Goal: Information Seeking & Learning: Check status

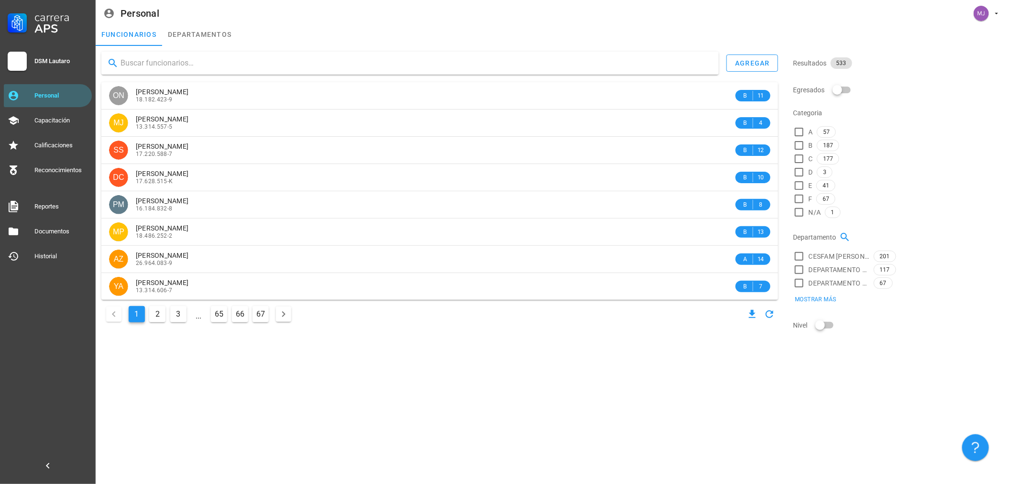
drag, startPoint x: 0, startPoint y: 0, endPoint x: 192, endPoint y: 63, distance: 202.0
click at [192, 63] on input "text" at bounding box center [416, 62] width 591 height 15
click at [193, 68] on input "text" at bounding box center [416, 62] width 591 height 15
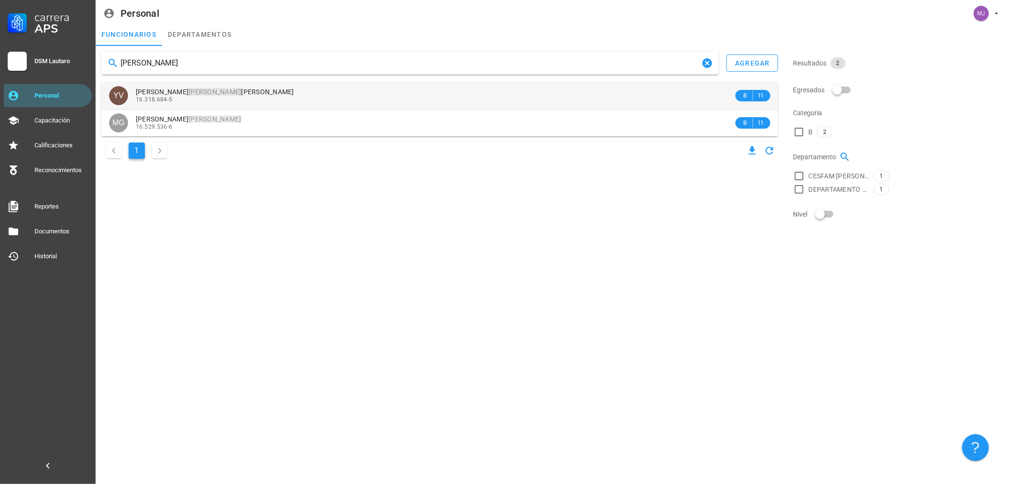
type input "[PERSON_NAME]"
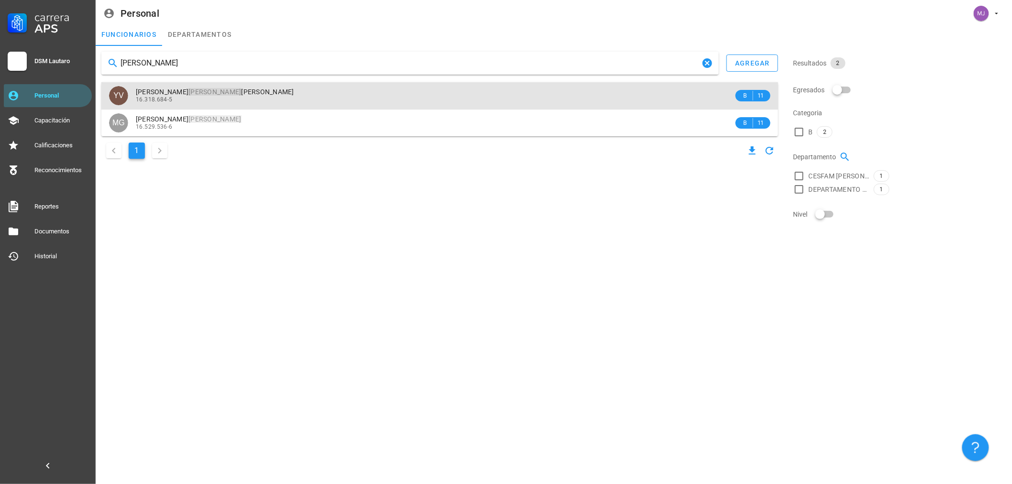
click at [195, 93] on mark "[PERSON_NAME]" at bounding box center [214, 92] width 53 height 8
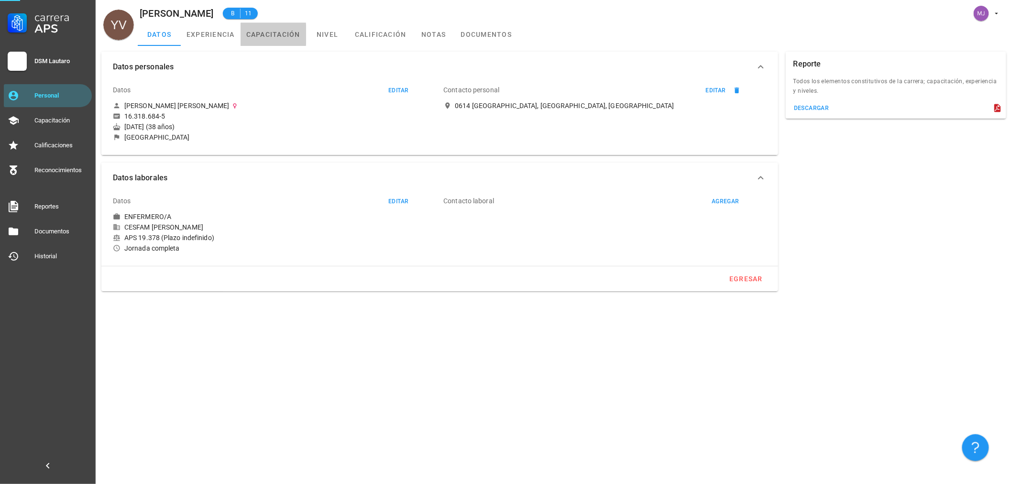
click at [284, 37] on link "capacitación" at bounding box center [274, 34] width 66 height 23
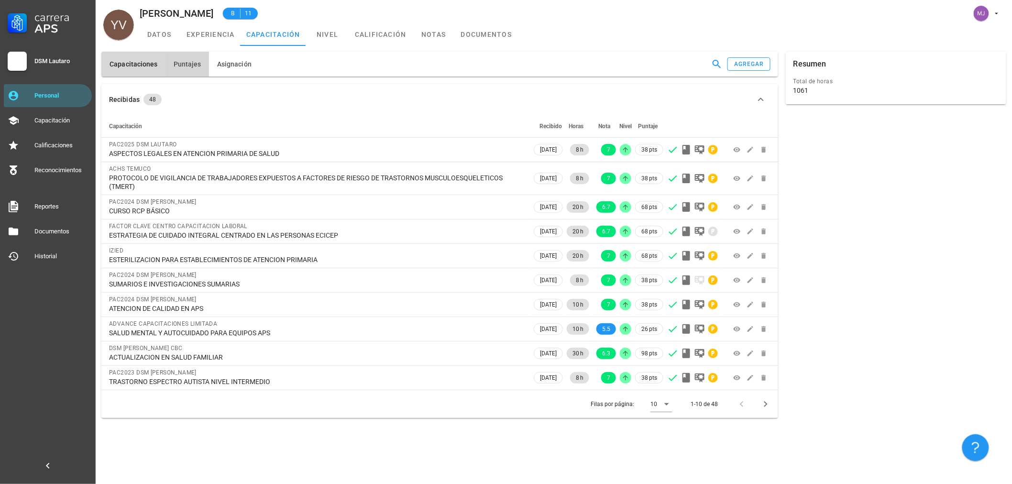
click at [176, 69] on button "Puntajes" at bounding box center [188, 64] width 44 height 25
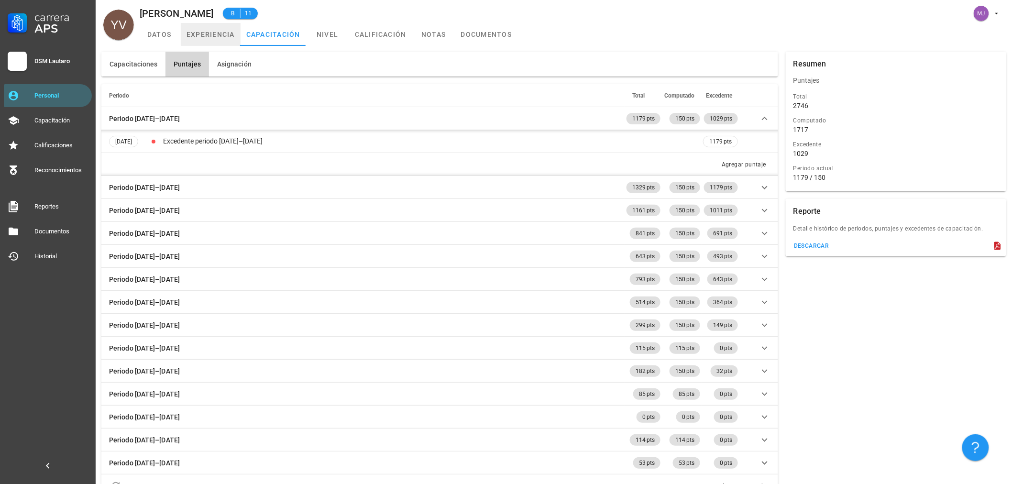
click at [216, 33] on link "experiencia" at bounding box center [211, 34] width 60 height 23
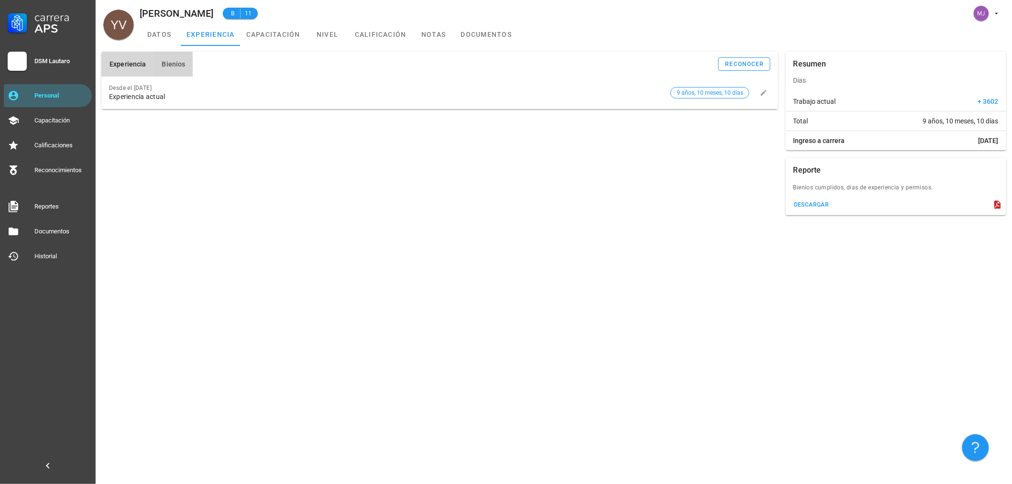
click at [175, 66] on span "Bienios" at bounding box center [173, 64] width 24 height 8
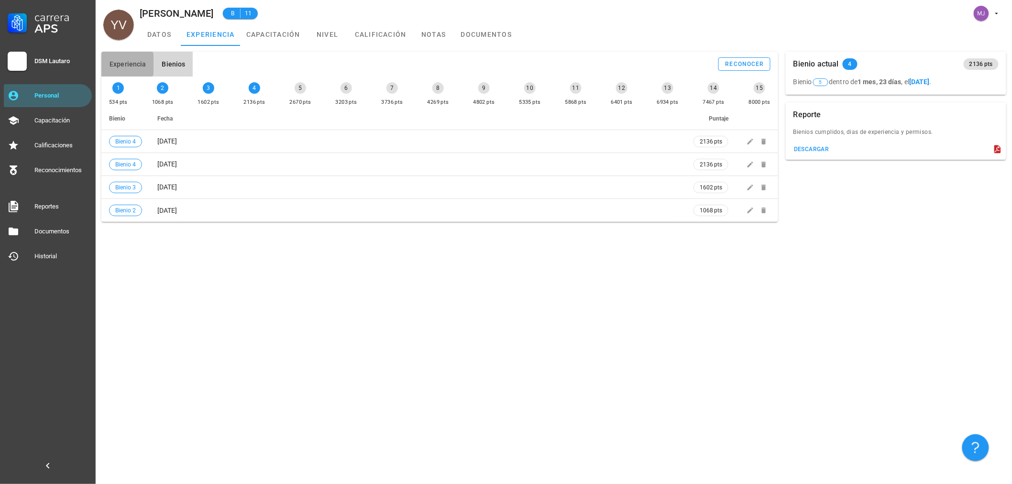
click at [132, 65] on span "Experiencia" at bounding box center [127, 64] width 37 height 8
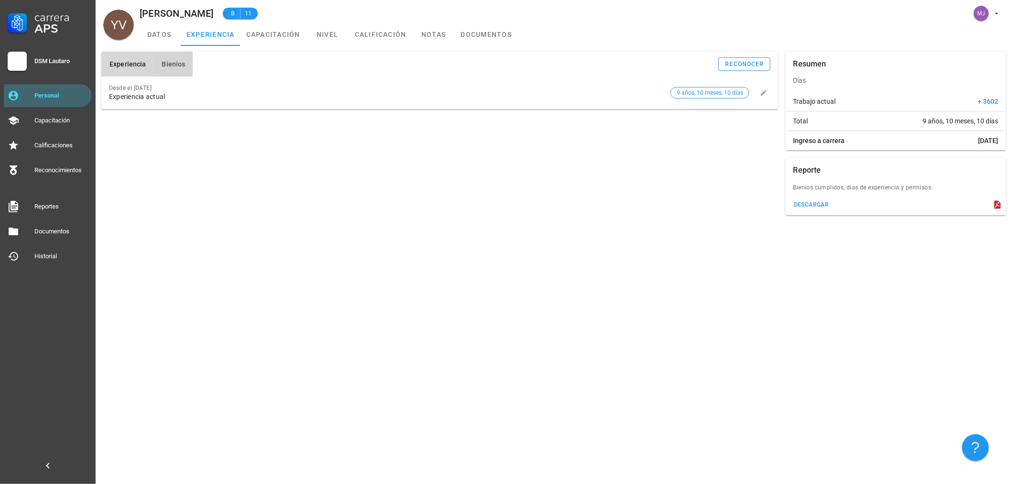
click at [168, 64] on span "Bienios" at bounding box center [173, 64] width 24 height 8
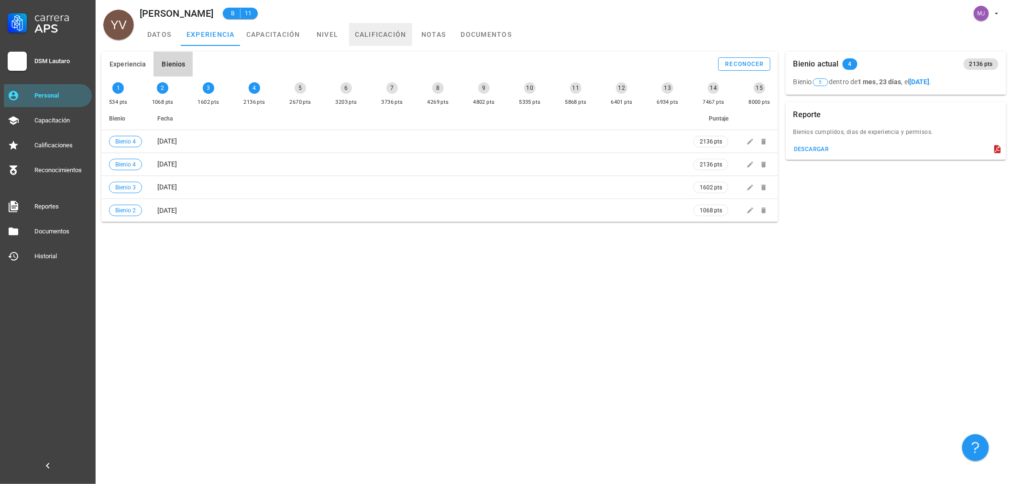
click at [374, 29] on link "calificación" at bounding box center [380, 34] width 63 height 23
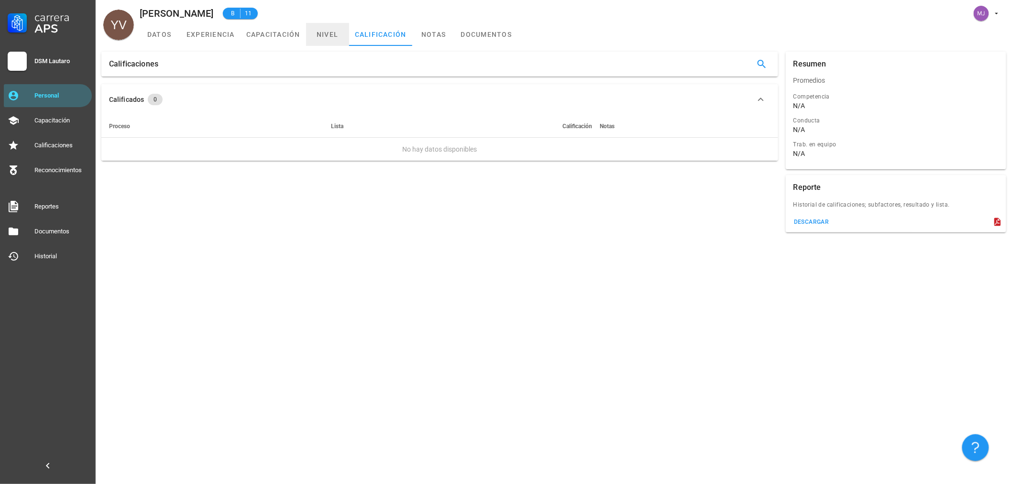
click at [320, 33] on link "nivel" at bounding box center [327, 34] width 43 height 23
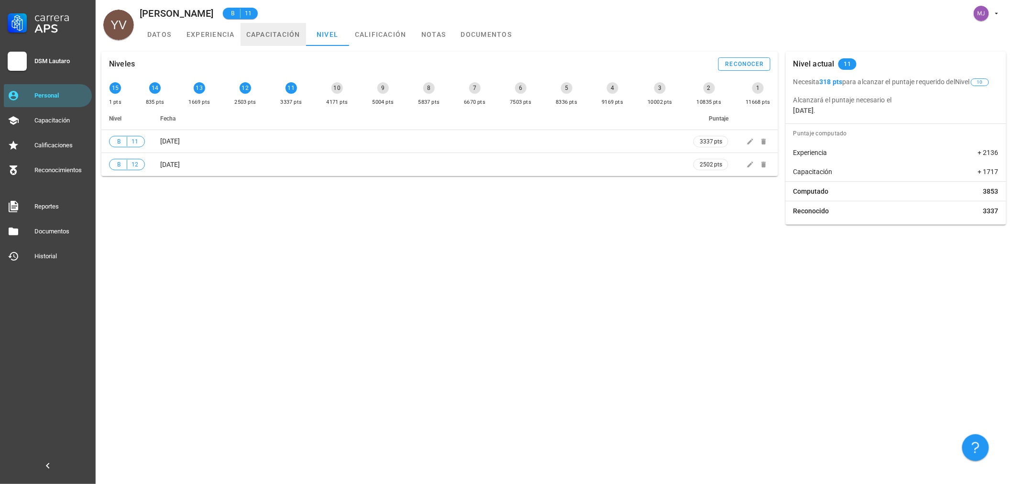
click at [266, 34] on link "capacitación" at bounding box center [274, 34] width 66 height 23
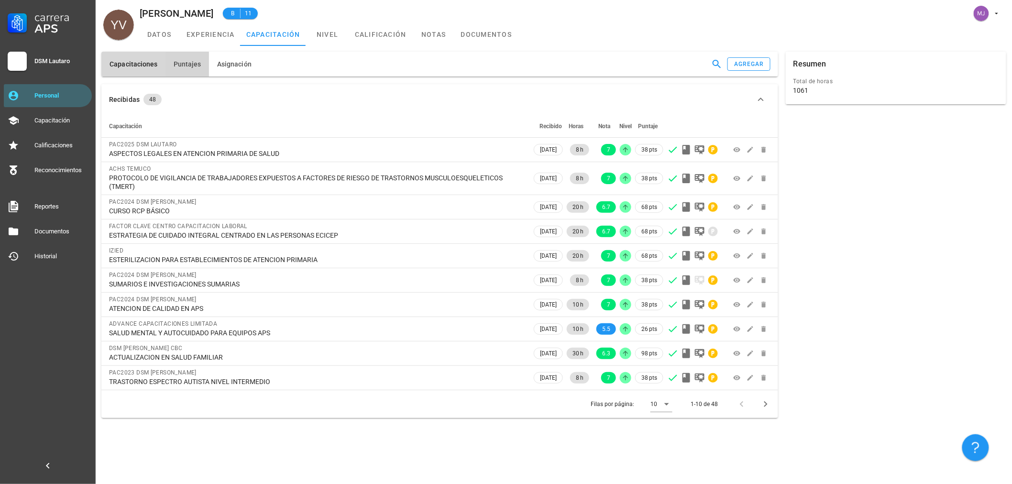
click at [183, 63] on span "Puntajes" at bounding box center [187, 64] width 28 height 8
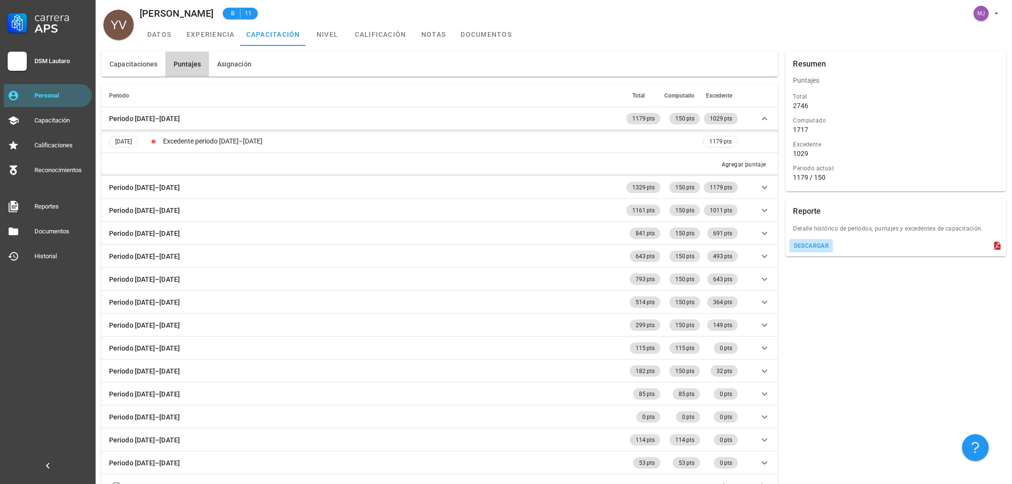
click at [820, 245] on div "descargar" at bounding box center [812, 246] width 36 height 7
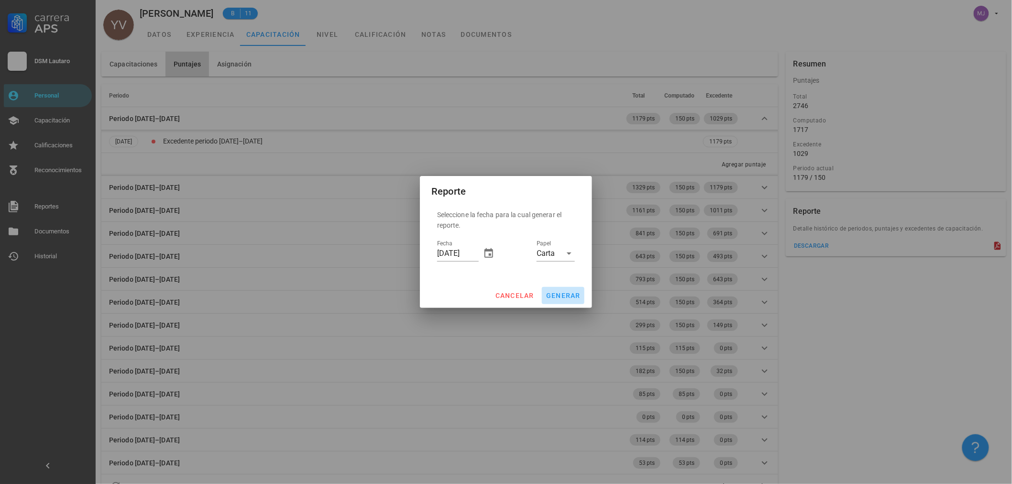
click at [579, 295] on span "generar" at bounding box center [563, 296] width 35 height 8
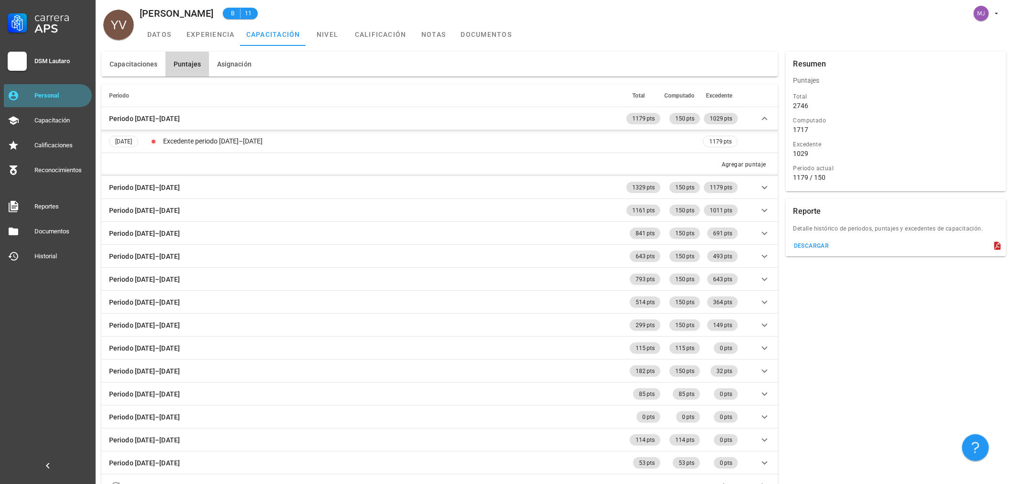
click at [77, 95] on div "Personal" at bounding box center [61, 96] width 54 height 8
